Goal: Find specific page/section: Find specific page/section

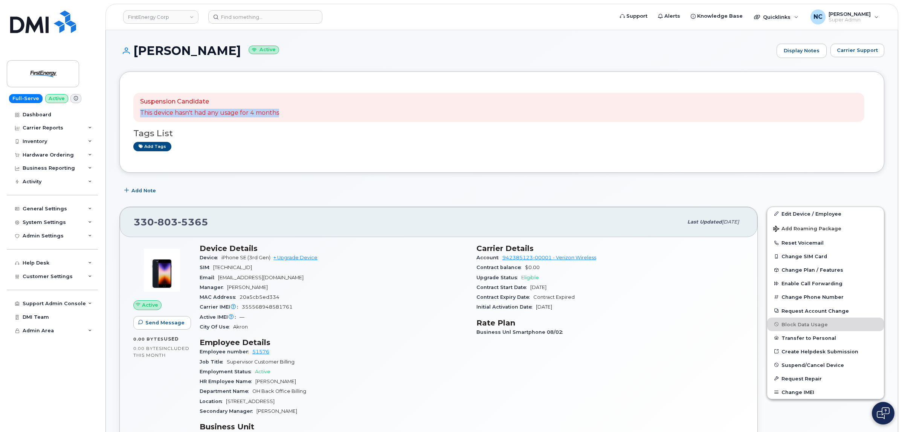
drag, startPoint x: 346, startPoint y: 112, endPoint x: 356, endPoint y: 110, distance: 10.3
click at [356, 110] on div "Suspension Candidate This device hasn't had any usage for 4 months" at bounding box center [498, 107] width 731 height 29
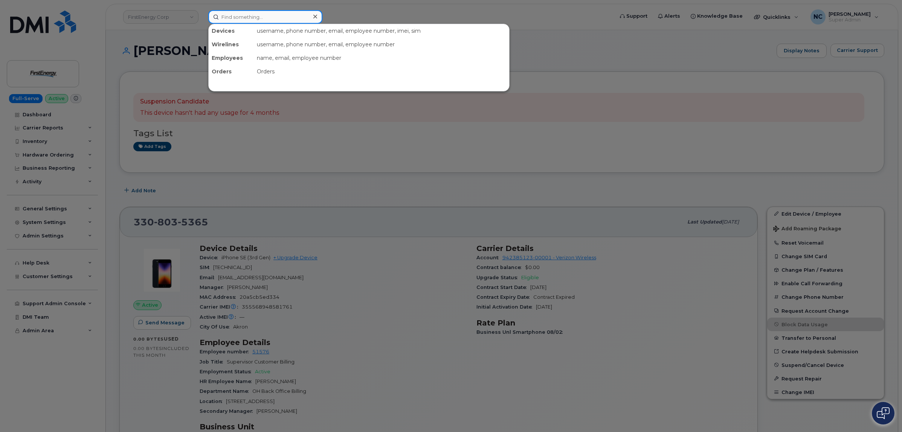
drag, startPoint x: 274, startPoint y: 16, endPoint x: 276, endPoint y: 20, distance: 4.2
click at [275, 19] on input at bounding box center [265, 17] width 114 height 14
paste input "901-692-0251"
type input "901-692-0251"
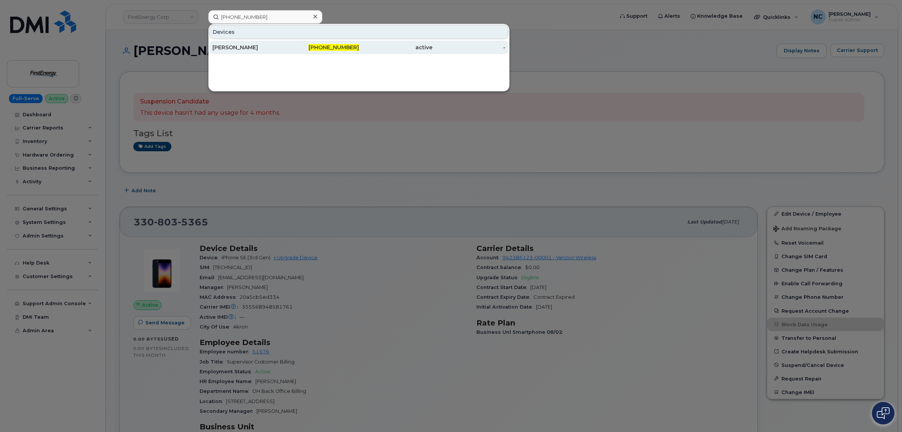
click at [277, 49] on div "DONALD MORTON" at bounding box center [248, 48] width 73 height 8
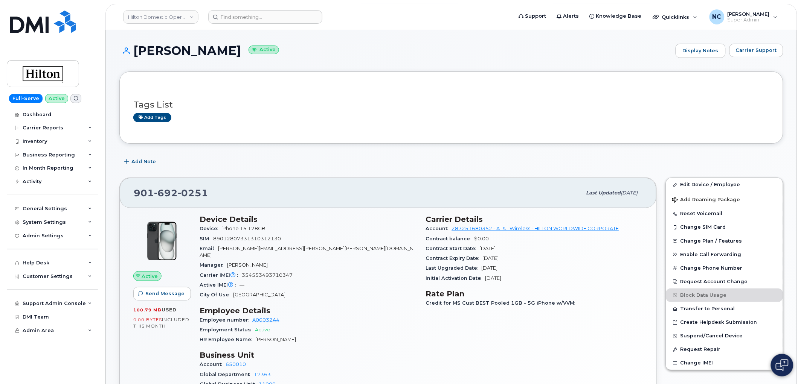
click at [228, 181] on div "901 692 0251 Last updated Aug 11, 2025" at bounding box center [388, 193] width 536 height 30
drag, startPoint x: 242, startPoint y: 226, endPoint x: 222, endPoint y: 227, distance: 20.3
click at [222, 227] on div "Device iPhone 15 128GB" at bounding box center [308, 229] width 217 height 10
copy span "iPhone 15 128GB"
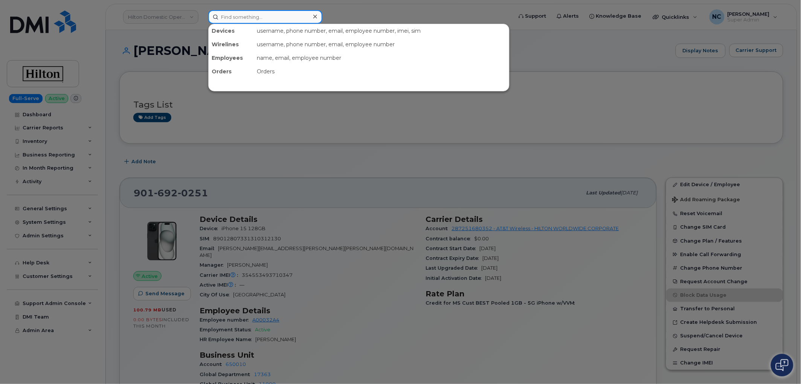
click at [258, 13] on input at bounding box center [265, 17] width 114 height 14
paste input "407-960-0856"
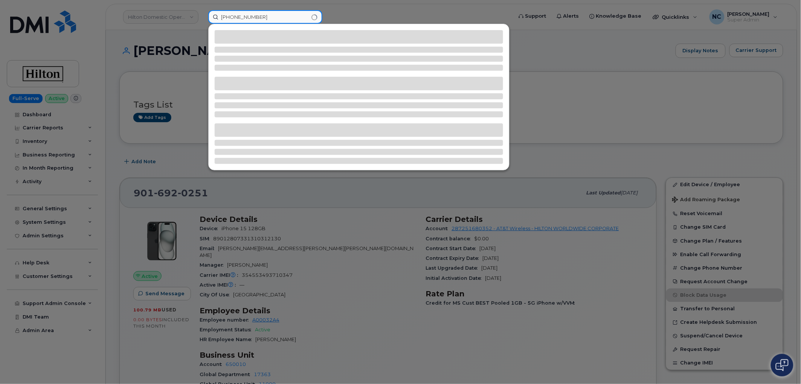
type input "407-960-0856"
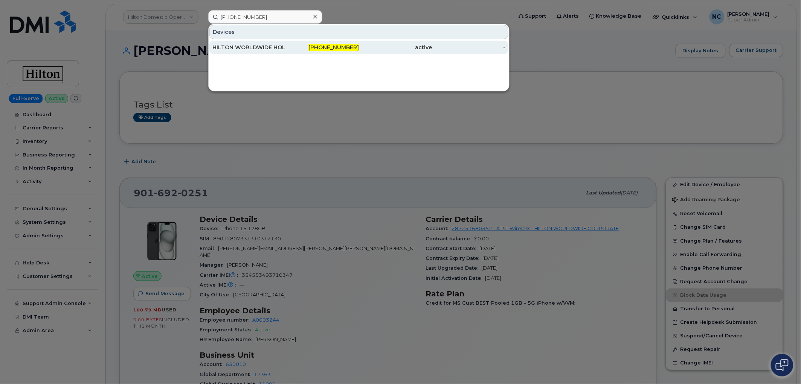
click at [359, 43] on div "407-960-0856" at bounding box center [395, 48] width 73 height 14
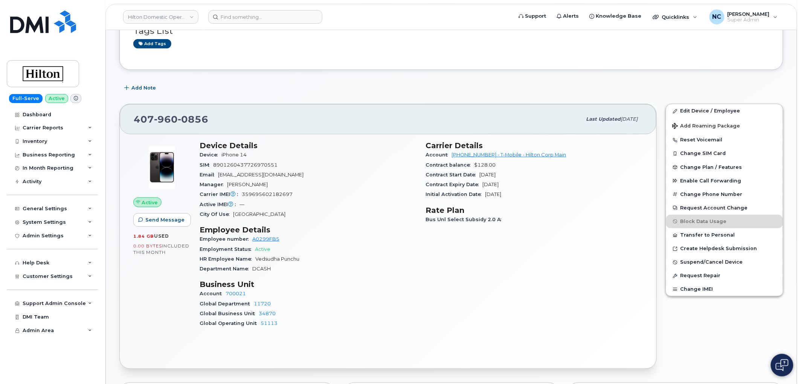
scroll to position [84, 0]
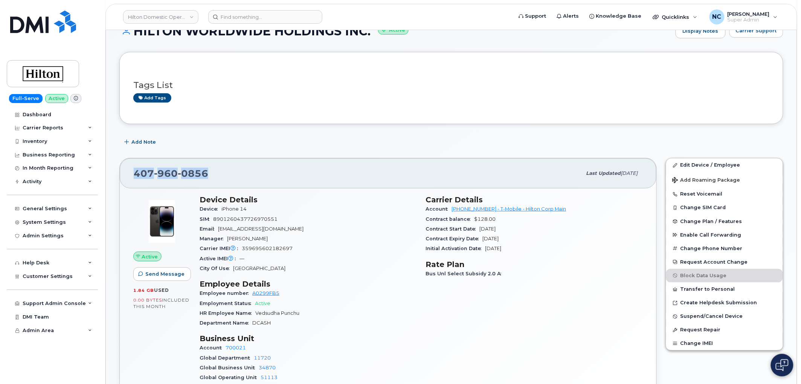
drag, startPoint x: 237, startPoint y: 174, endPoint x: 129, endPoint y: 162, distance: 108.6
click at [129, 162] on div "[PHONE_NUMBER] Last updated [DATE]" at bounding box center [388, 173] width 536 height 30
copy span "[PHONE_NUMBER]"
click at [74, 98] on icon at bounding box center [76, 98] width 4 height 4
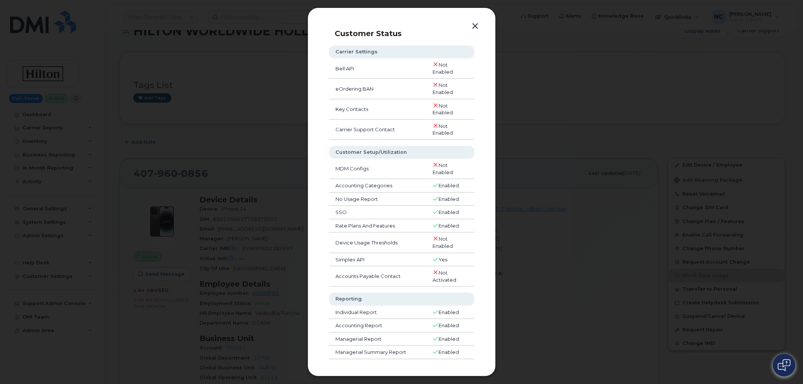
click at [537, 64] on div at bounding box center [401, 192] width 803 height 384
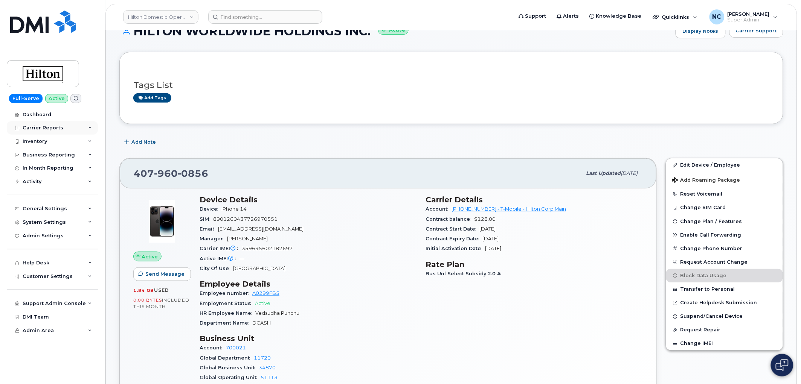
click at [59, 133] on div "Carrier Reports" at bounding box center [52, 128] width 91 height 14
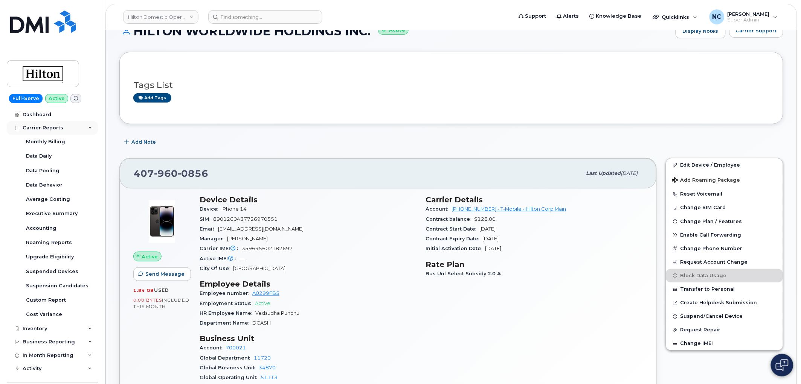
click at [66, 133] on div "Carrier Reports" at bounding box center [52, 128] width 91 height 14
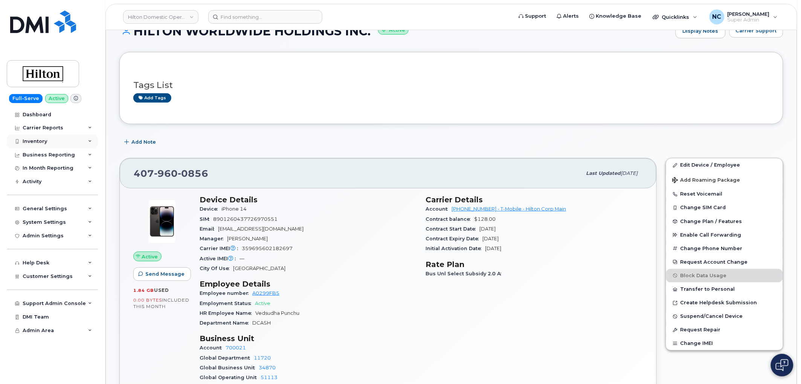
click at [58, 140] on div "Inventory" at bounding box center [52, 142] width 91 height 14
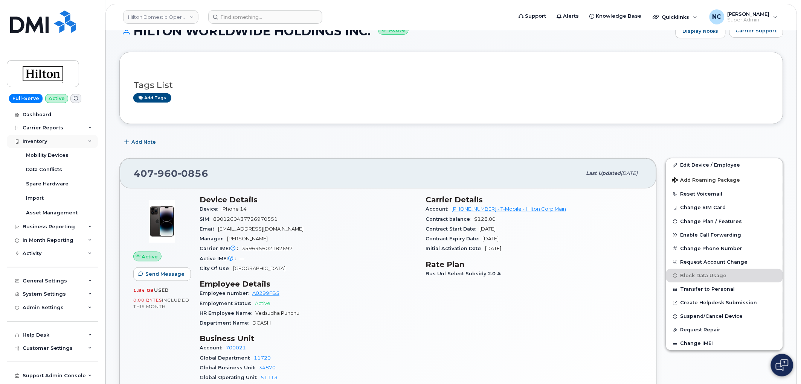
click at [58, 140] on div "Inventory" at bounding box center [52, 142] width 91 height 14
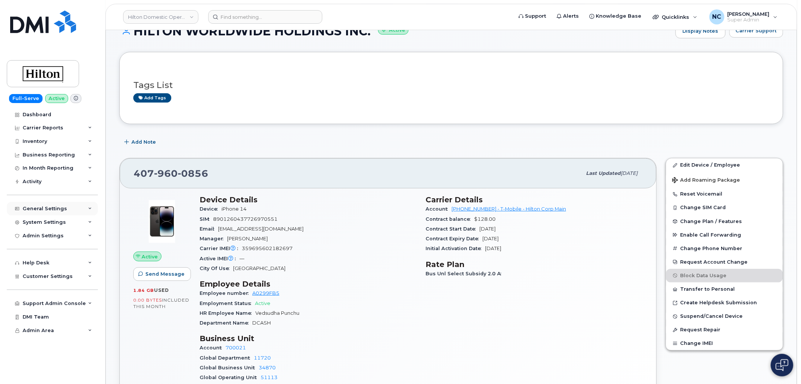
click at [77, 209] on div "General Settings" at bounding box center [52, 209] width 91 height 14
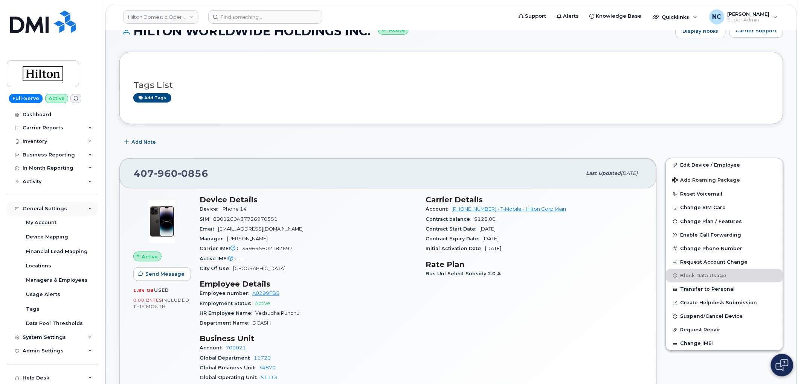
click at [76, 210] on div "General Settings" at bounding box center [52, 209] width 91 height 14
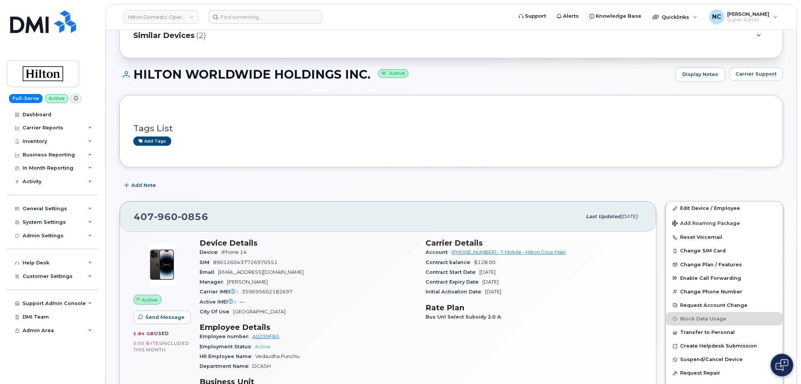
scroll to position [0, 0]
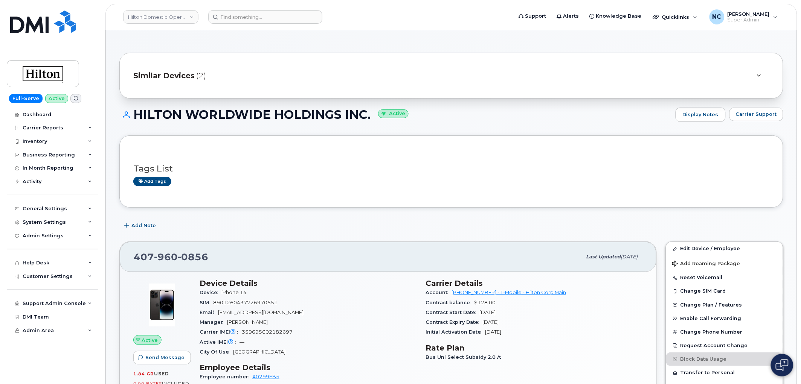
click at [175, 73] on span "Similar Devices" at bounding box center [163, 75] width 61 height 11
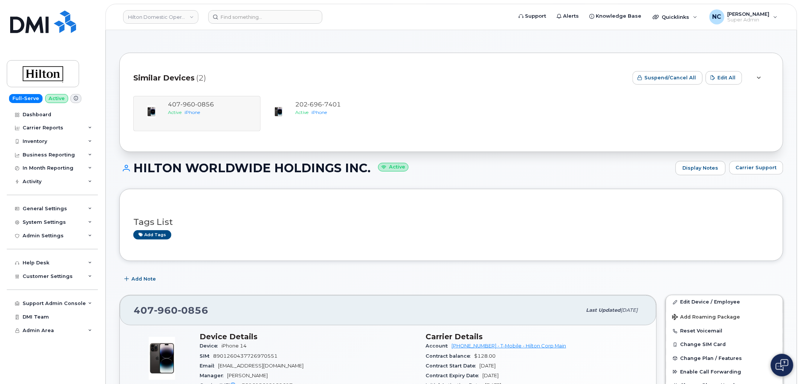
click at [178, 73] on span "Similar Devices" at bounding box center [163, 78] width 61 height 11
